Goal: Task Accomplishment & Management: Manage account settings

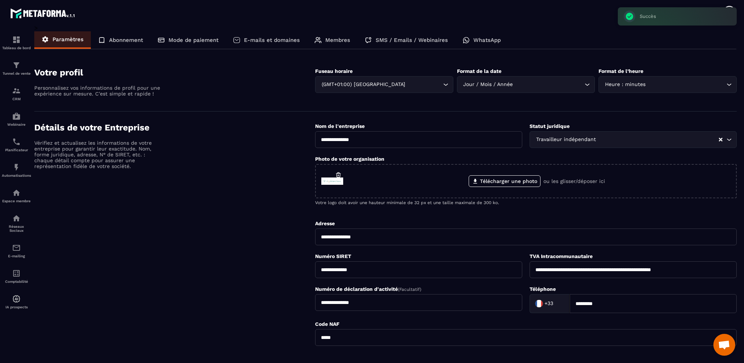
scroll to position [81, 0]
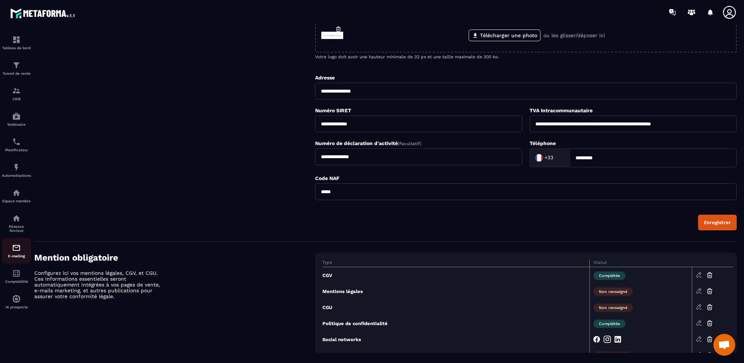
click at [10, 252] on div "E-mailing" at bounding box center [16, 250] width 29 height 15
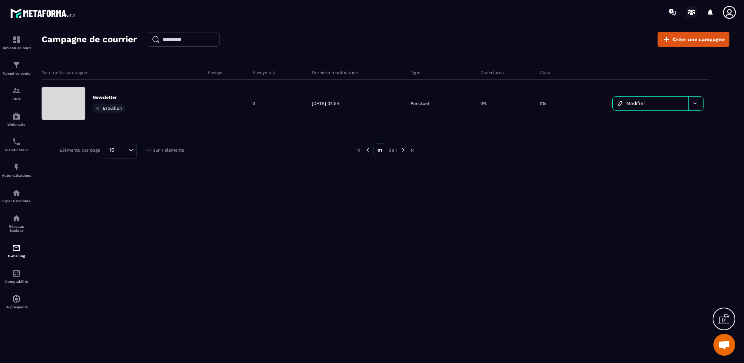
click at [691, 11] on circle at bounding box center [691, 10] width 3 height 3
click at [16, 120] on img at bounding box center [16, 116] width 9 height 9
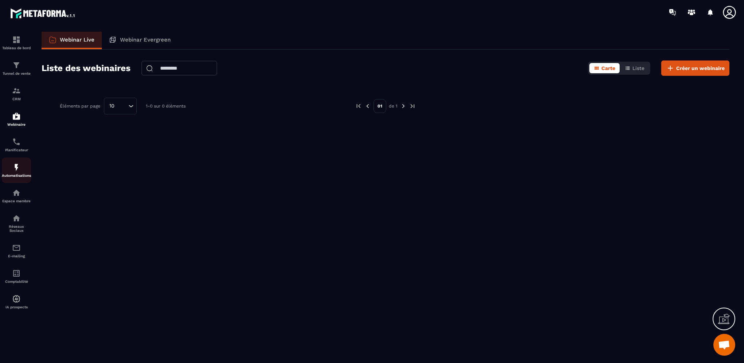
click at [16, 178] on p "Automatisations" at bounding box center [16, 176] width 29 height 4
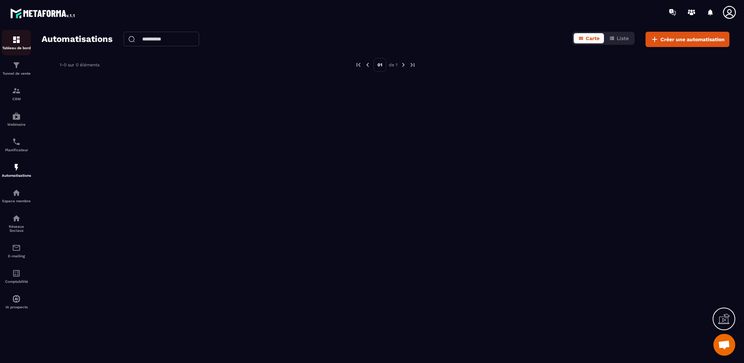
click at [22, 43] on div "Tableau de bord" at bounding box center [16, 42] width 29 height 15
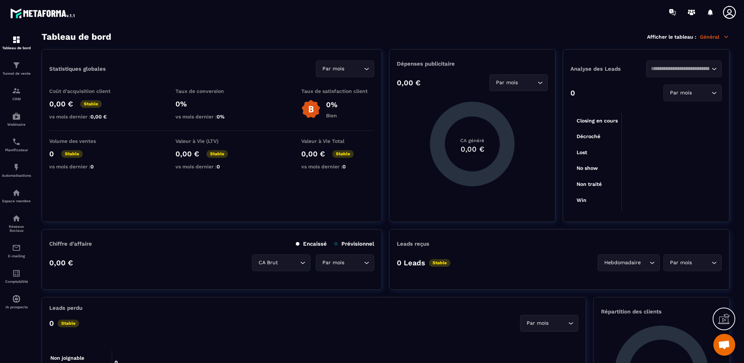
click at [711, 34] on p "Général" at bounding box center [714, 37] width 30 height 7
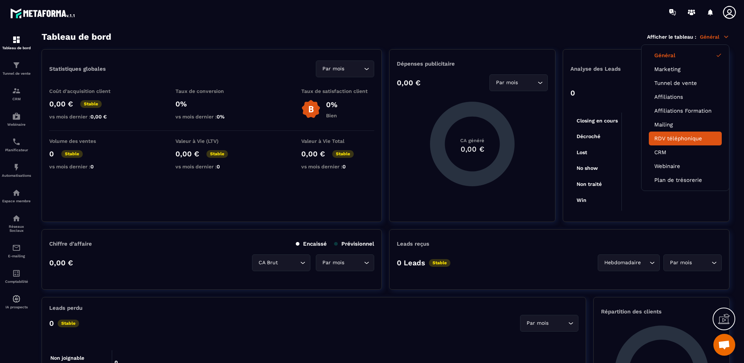
click at [673, 139] on link "RDV téléphonique" at bounding box center [685, 138] width 62 height 7
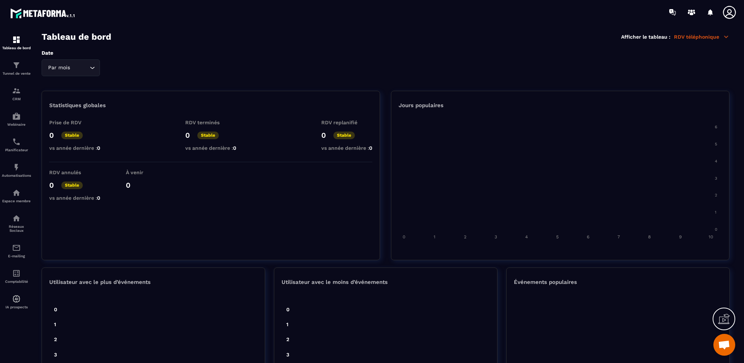
click at [726, 36] on icon at bounding box center [726, 37] width 4 height 2
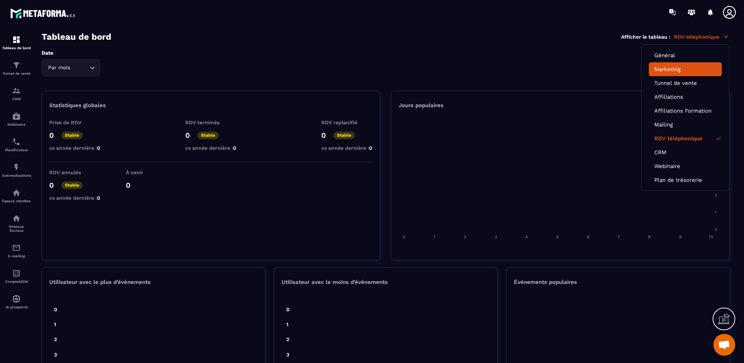
click at [693, 68] on link "Marketing" at bounding box center [685, 69] width 62 height 7
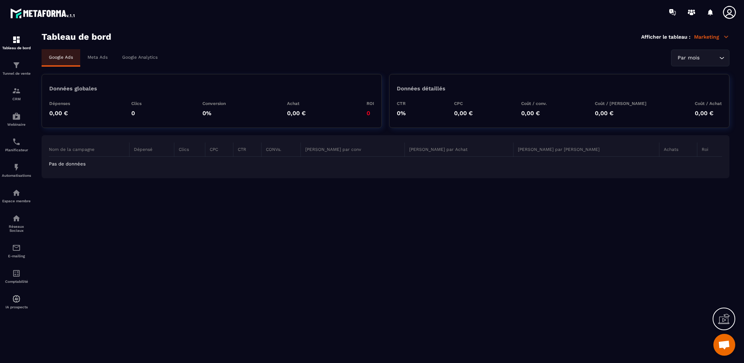
click at [721, 58] on icon "Search for option" at bounding box center [721, 57] width 7 height 7
click at [724, 36] on icon at bounding box center [725, 37] width 7 height 7
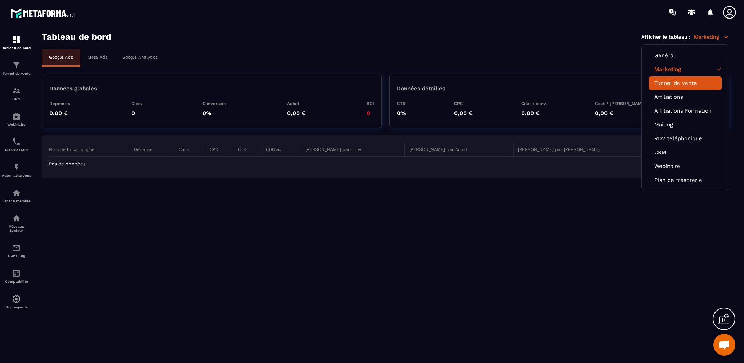
click at [685, 87] on li "Tunnel de vente" at bounding box center [684, 83] width 73 height 14
click at [676, 82] on link "Tunnel de vente" at bounding box center [685, 83] width 62 height 7
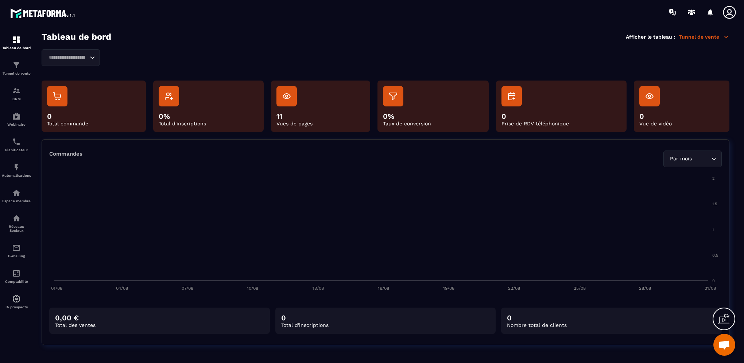
click at [725, 35] on icon at bounding box center [725, 37] width 7 height 7
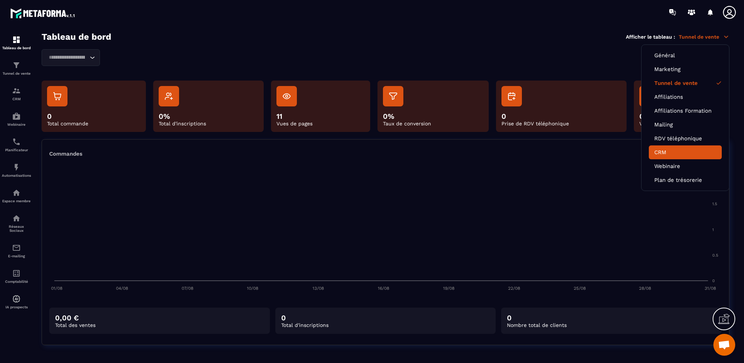
click at [667, 150] on link "CRM" at bounding box center [685, 152] width 62 height 7
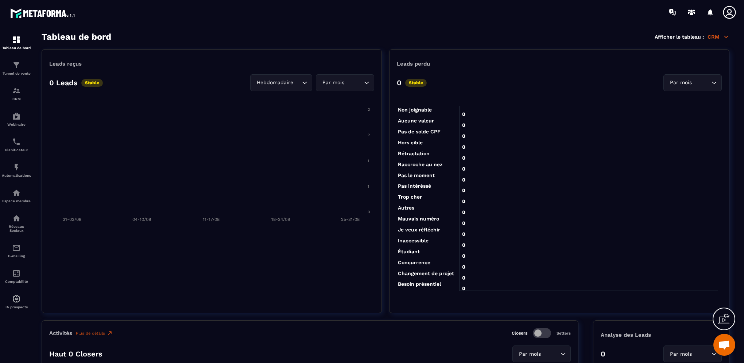
click at [722, 36] on icon at bounding box center [725, 37] width 7 height 7
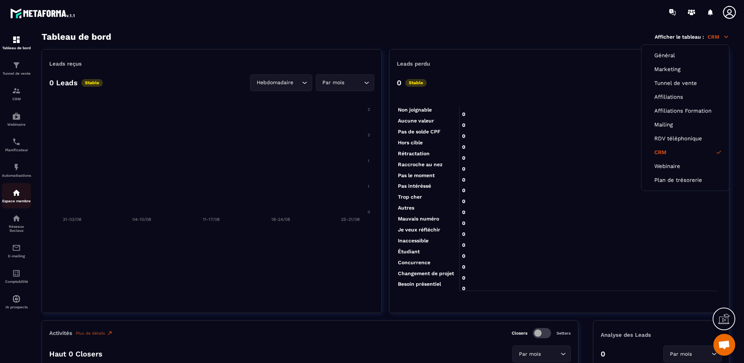
click at [20, 195] on img at bounding box center [16, 192] width 9 height 9
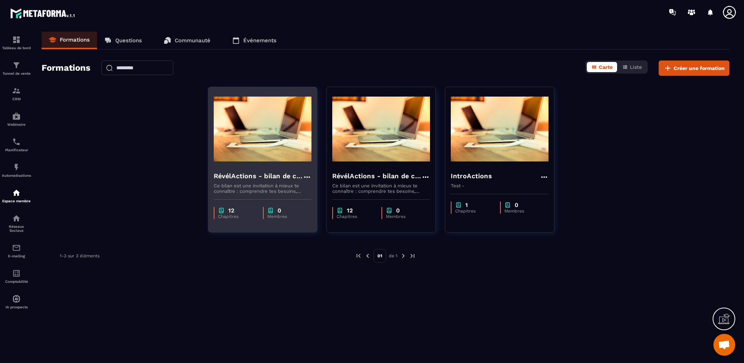
click at [261, 176] on h4 "RévélActions - bilan de compétences" at bounding box center [258, 176] width 89 height 10
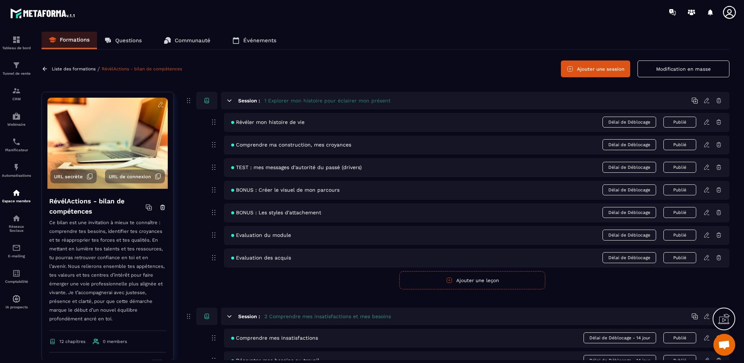
click at [157, 105] on icon at bounding box center [160, 104] width 7 height 7
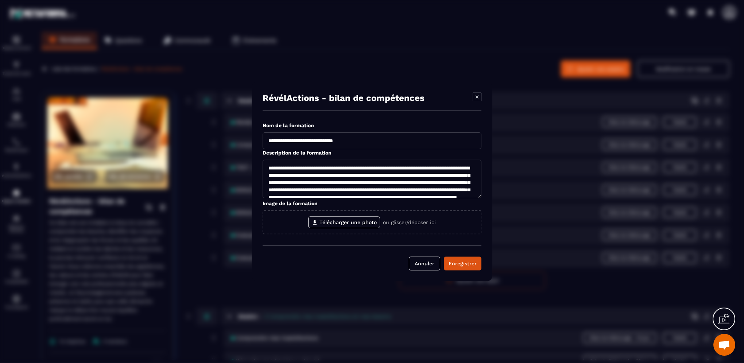
click at [268, 167] on textarea "**********" at bounding box center [371, 179] width 219 height 39
click at [412, 168] on textarea "**********" at bounding box center [371, 179] width 219 height 39
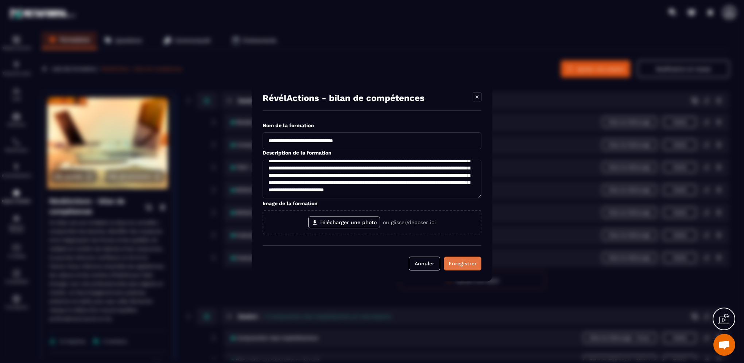
type textarea "**********"
click at [459, 266] on div "Enregistrer" at bounding box center [462, 263] width 28 height 7
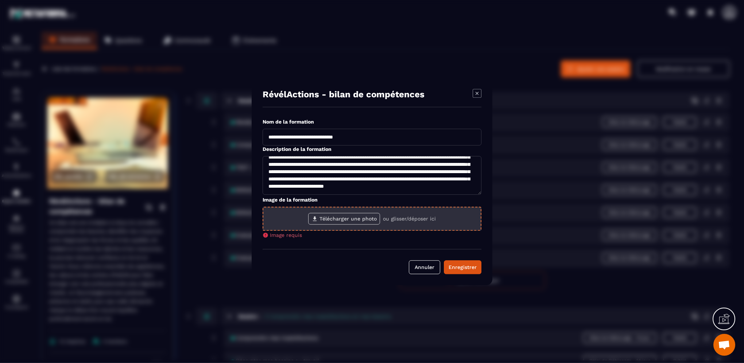
click at [357, 220] on label "Télécharger une photo" at bounding box center [344, 219] width 72 height 12
click at [0, 0] on input "Télécharger une photo" at bounding box center [0, 0] width 0 height 0
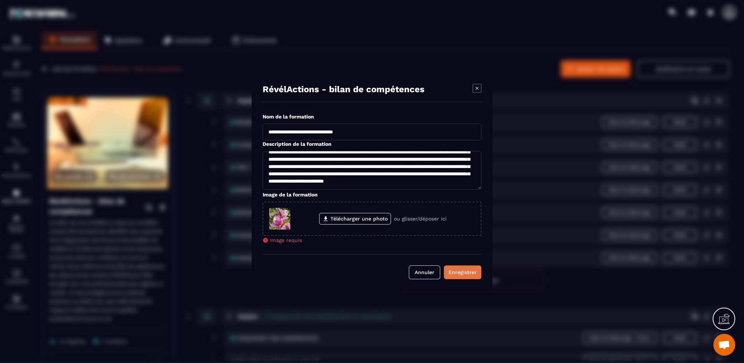
click at [468, 273] on div "Enregistrer" at bounding box center [462, 272] width 28 height 7
